Goal: Find specific page/section: Find specific page/section

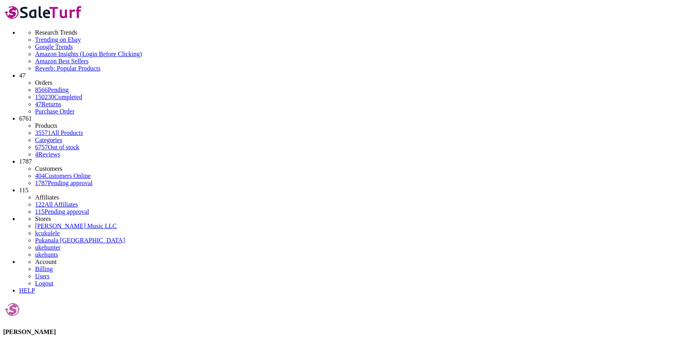
type input "d"
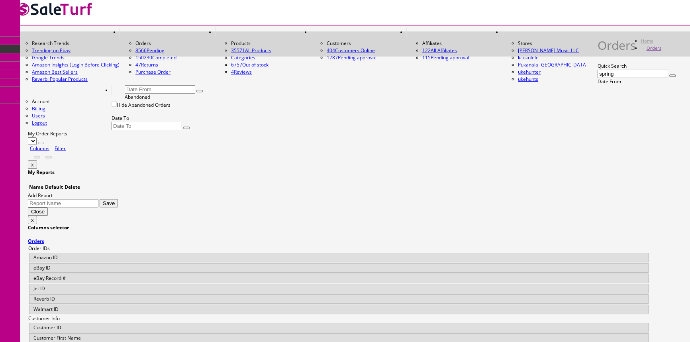
type input "spring"
click at [31, 38] on link "Products" at bounding box center [62, 36] width 84 height 16
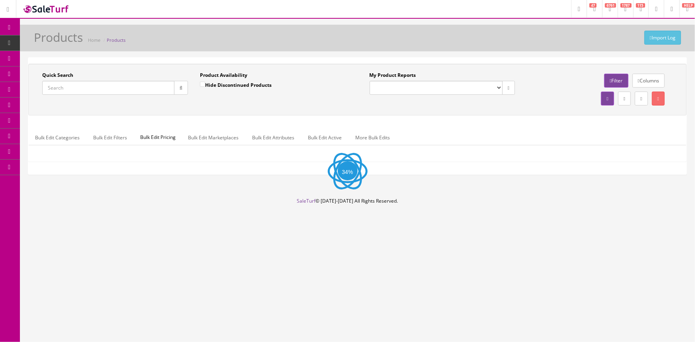
click at [81, 91] on input "Quick Search" at bounding box center [108, 88] width 132 height 14
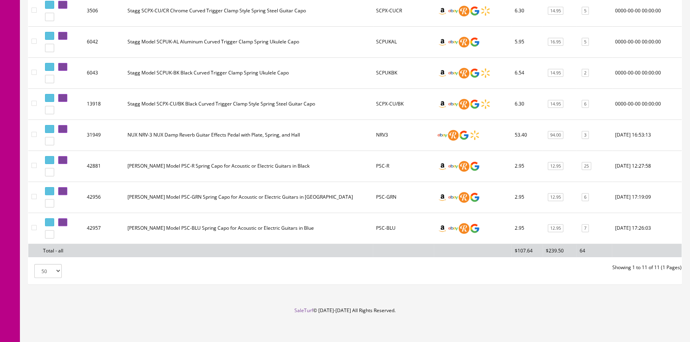
scroll to position [283, 0]
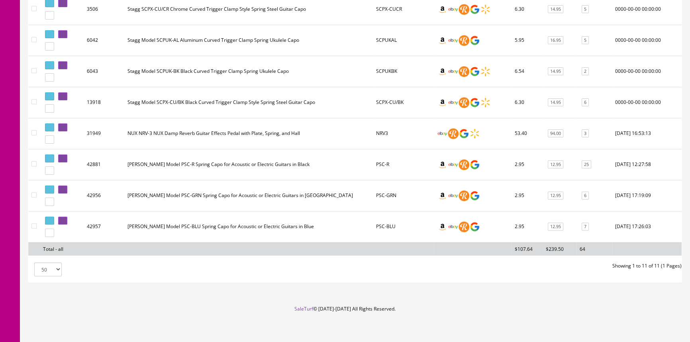
type input "spring"
drag, startPoint x: 175, startPoint y: 247, endPoint x: 162, endPoint y: 346, distance: 99.9
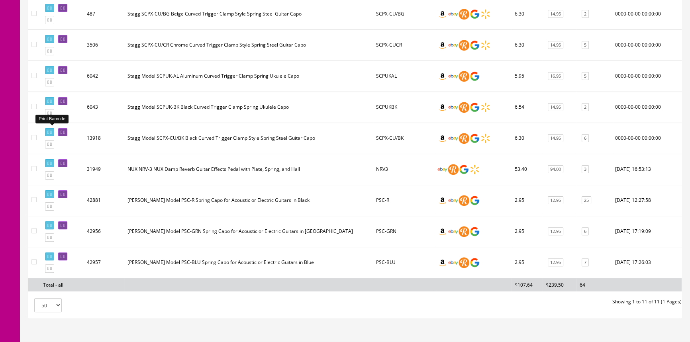
scroll to position [0, 0]
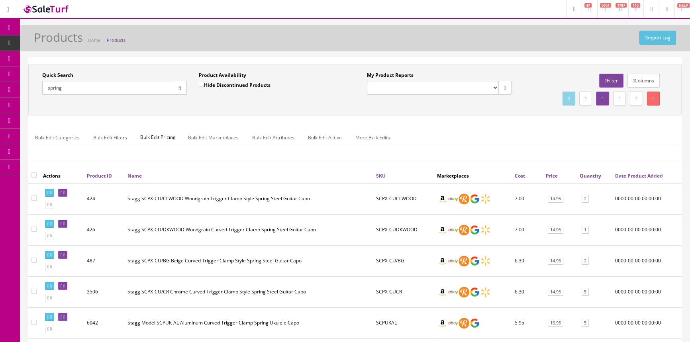
click at [58, 164] on link "Report Builder" at bounding box center [62, 168] width 84 height 16
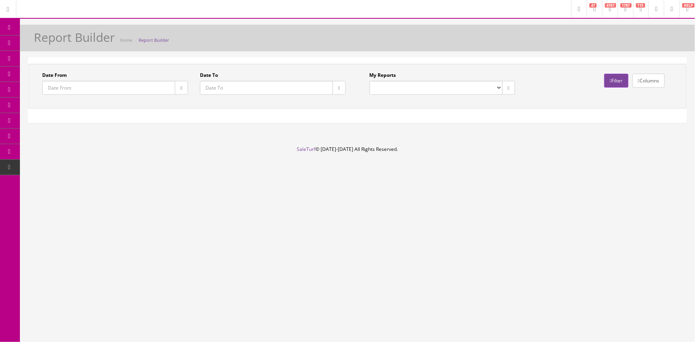
select select "133"
click at [369, 81] on select "Drawer Balancing Report" at bounding box center [435, 88] width 133 height 14
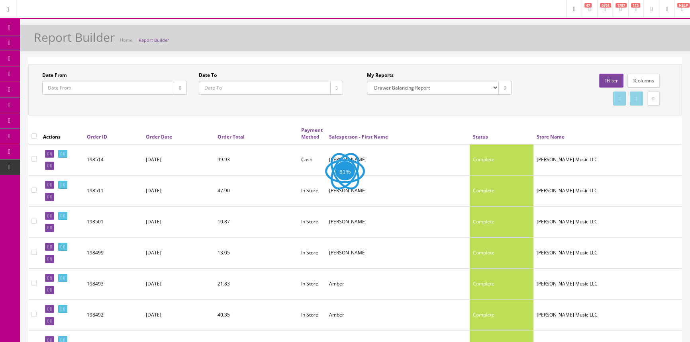
click at [336, 88] on icon "button" at bounding box center [337, 88] width 2 height 5
type input "2025-09-22"
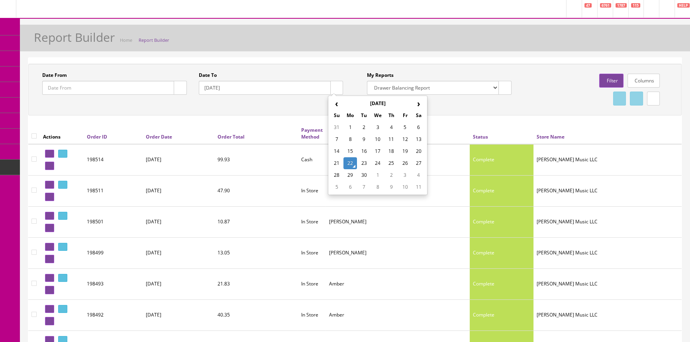
click at [354, 160] on td "22" at bounding box center [350, 163] width 14 height 12
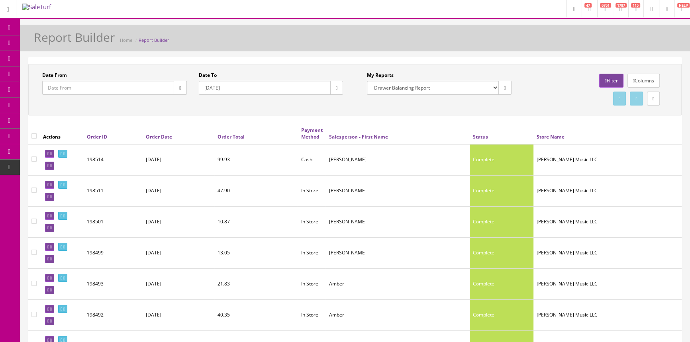
click at [179, 87] on icon "button" at bounding box center [180, 88] width 2 height 5
type input "2025-09-22"
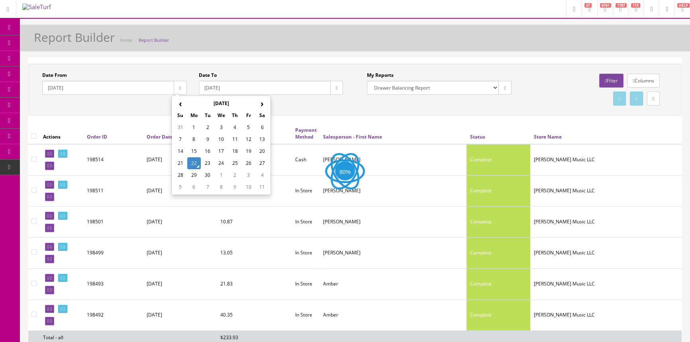
click at [193, 163] on td "22" at bounding box center [194, 163] width 14 height 12
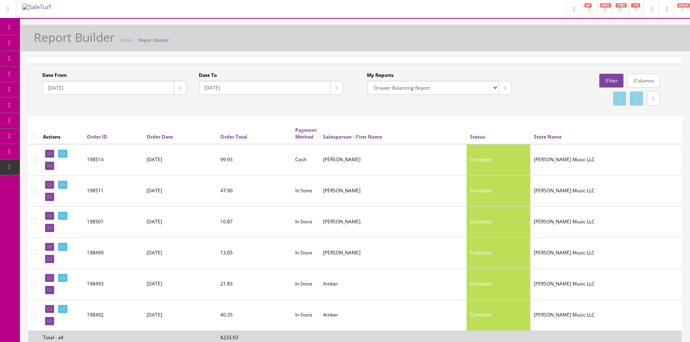
click at [37, 44] on link "Products" at bounding box center [62, 43] width 84 height 16
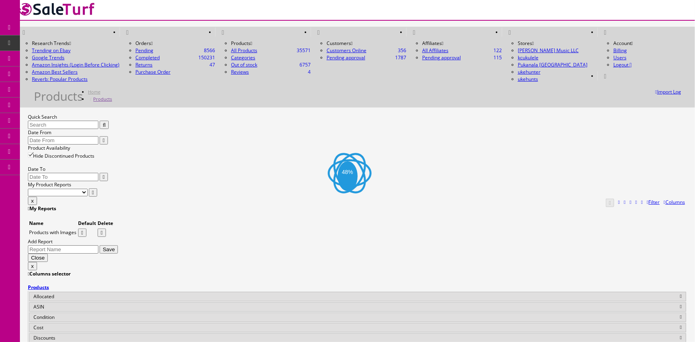
click at [91, 121] on input "Quick Search" at bounding box center [63, 125] width 70 height 8
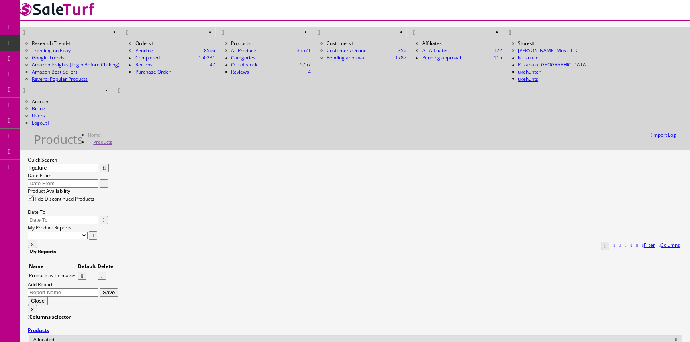
type input "ligature"
